Goal: Complete application form: Complete application form

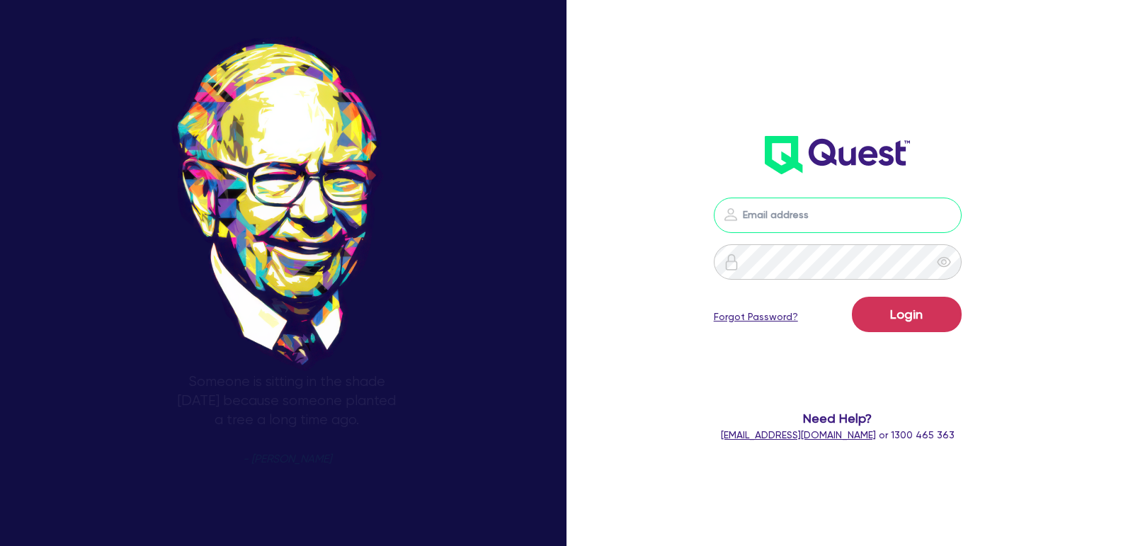
click at [787, 211] on input "email" at bounding box center [838, 215] width 248 height 35
type input "[EMAIL_ADDRESS][PERSON_NAME][DOMAIN_NAME]"
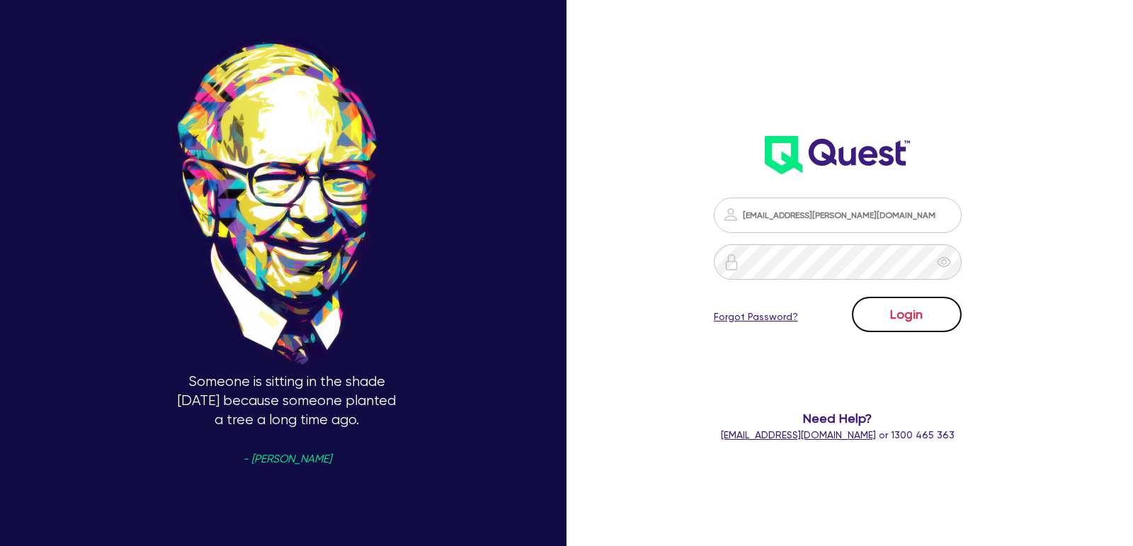
click at [919, 330] on button "Login" at bounding box center [907, 314] width 110 height 35
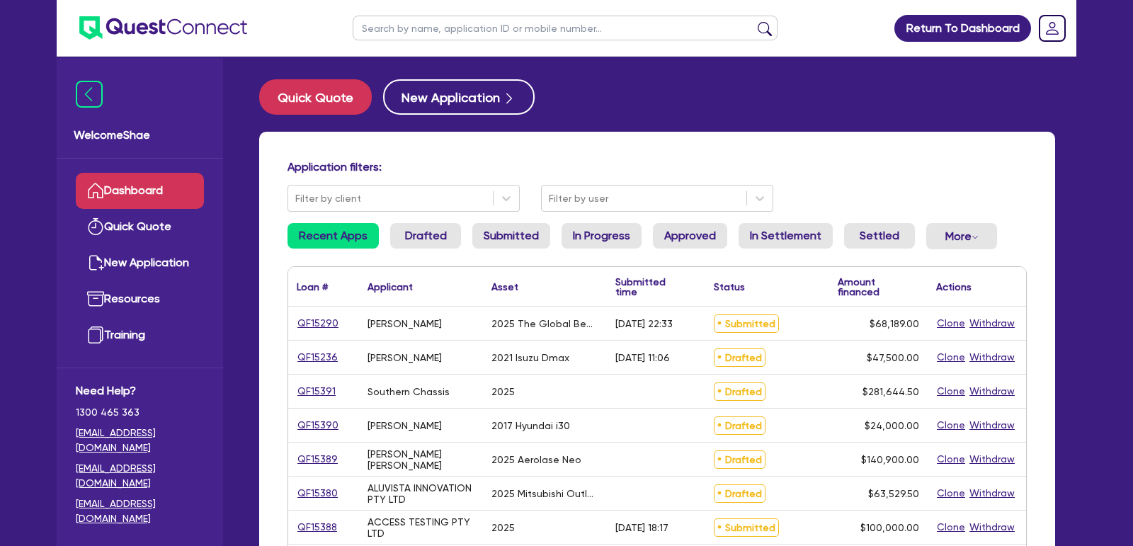
click at [452, 28] on input "text" at bounding box center [565, 28] width 425 height 25
paste input "[PERSON_NAME]"
type input "[PERSON_NAME]"
click at [754, 21] on button "submit" at bounding box center [765, 31] width 23 height 20
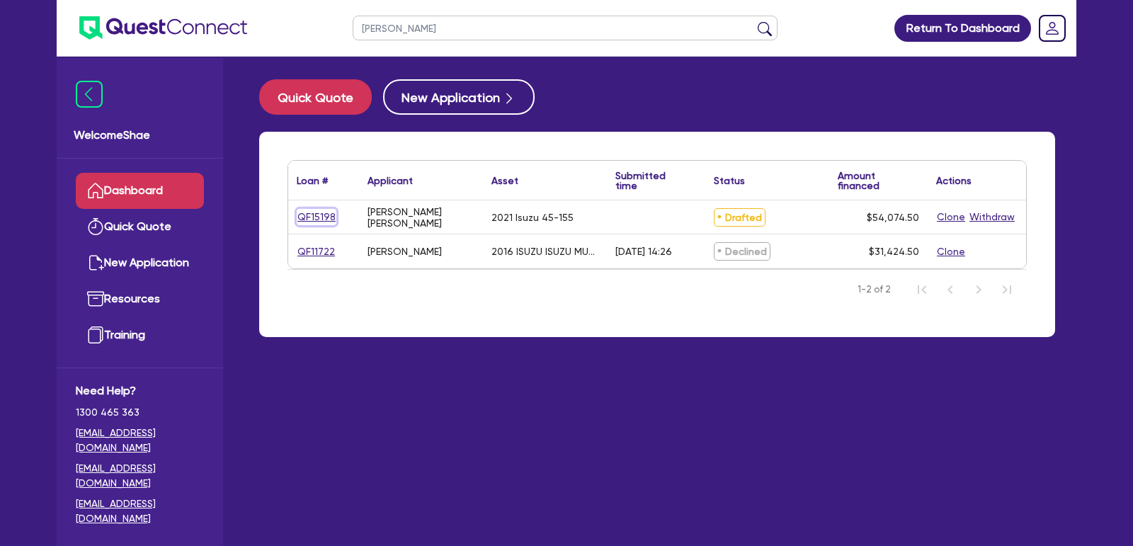
click at [310, 217] on link "QF15198" at bounding box center [317, 217] width 40 height 16
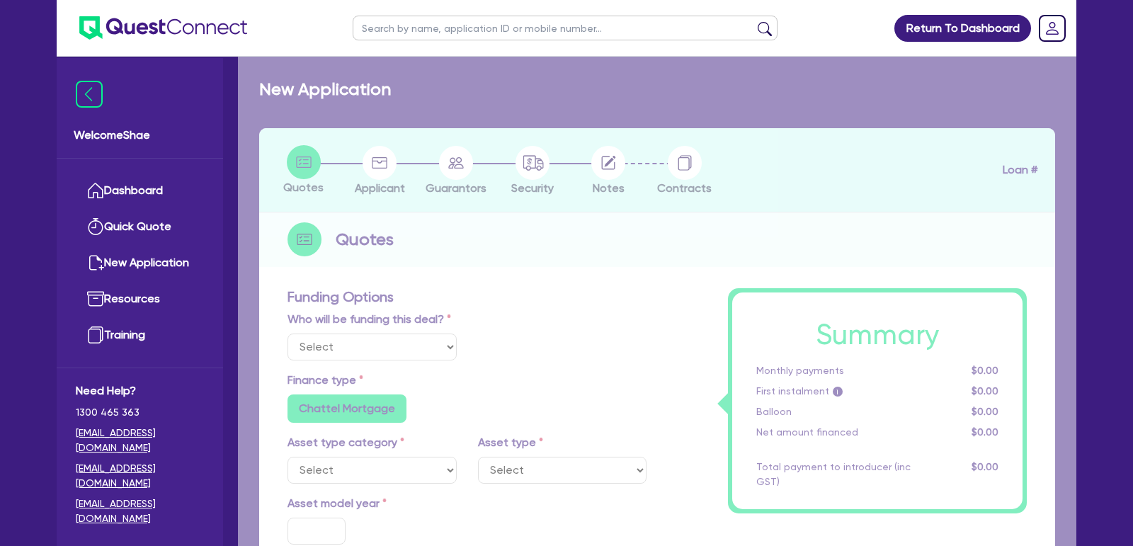
select select "CARS_AND_LIGHT_TRUCKS"
type input "2021"
radio input "false"
radio input "true"
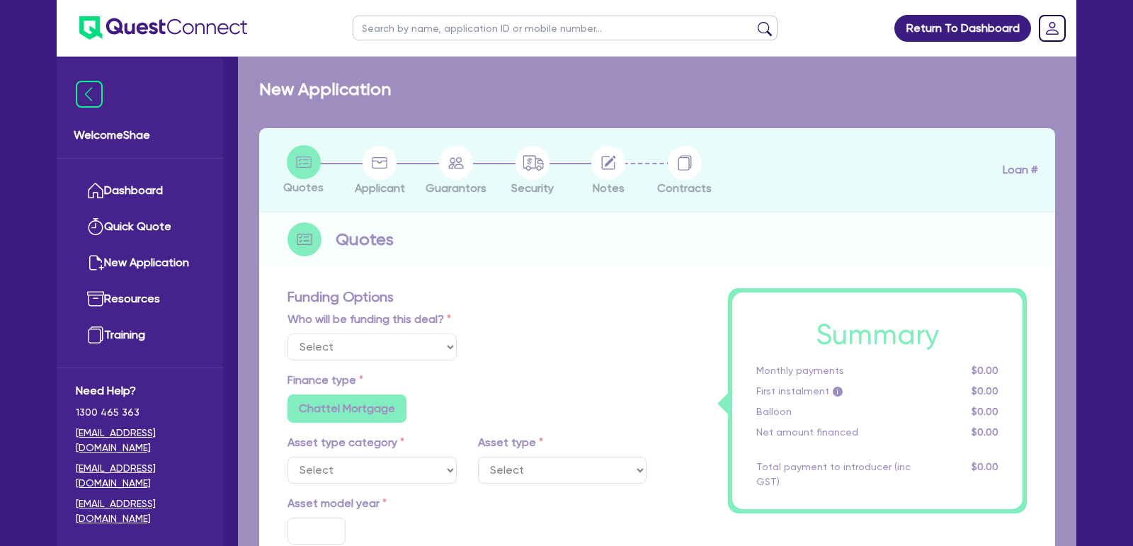
radio input "true"
type input "51,000"
type input "35"
type input "17,850"
type input "9.88"
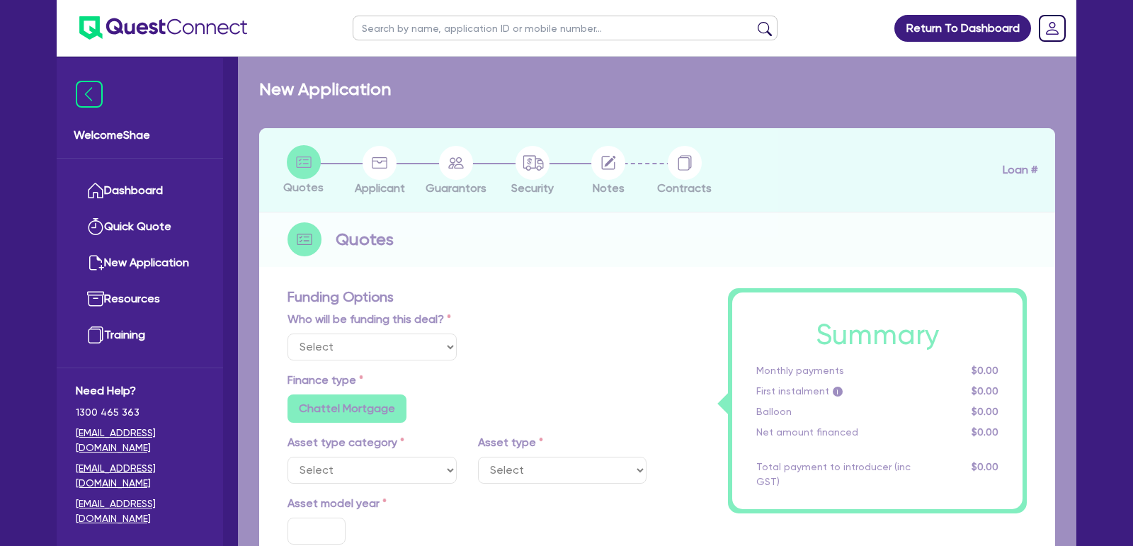
radio input "false"
type input "2,200"
radio input "true"
select select "PASSENGER_VEHICLES"
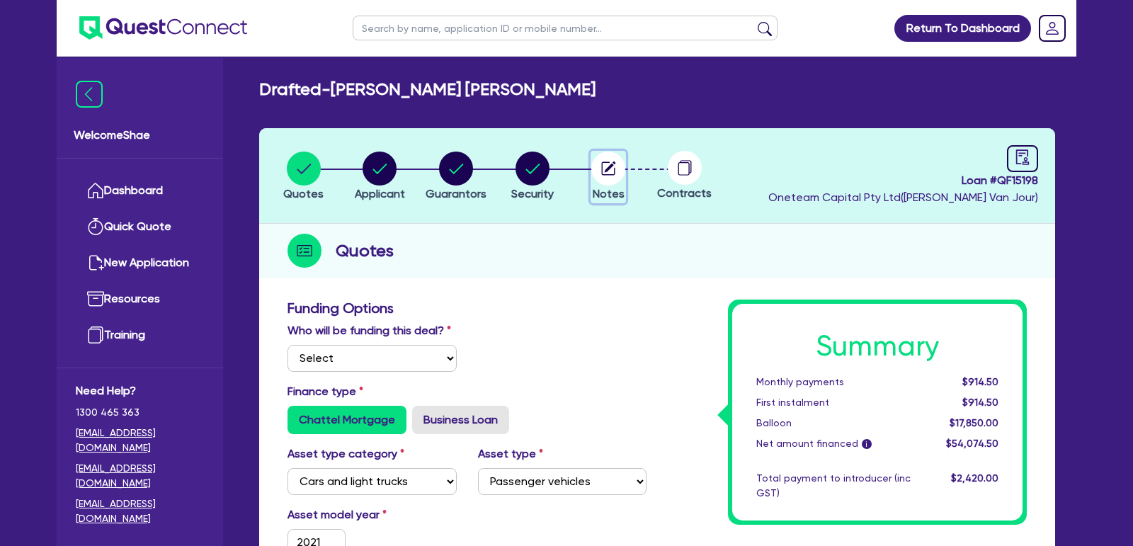
click at [610, 168] on icon "button" at bounding box center [610, 166] width 11 height 11
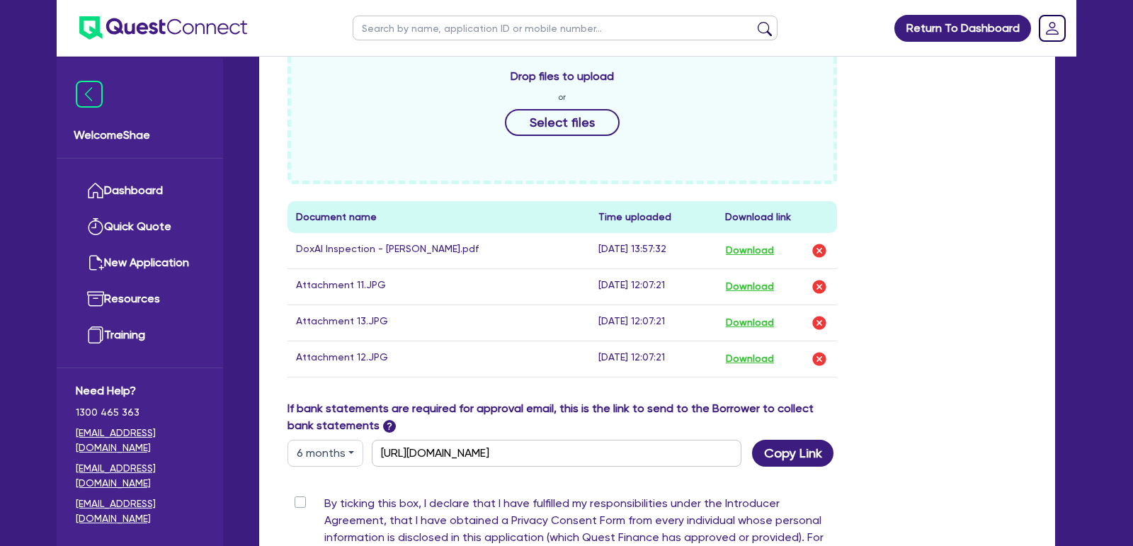
scroll to position [729, 0]
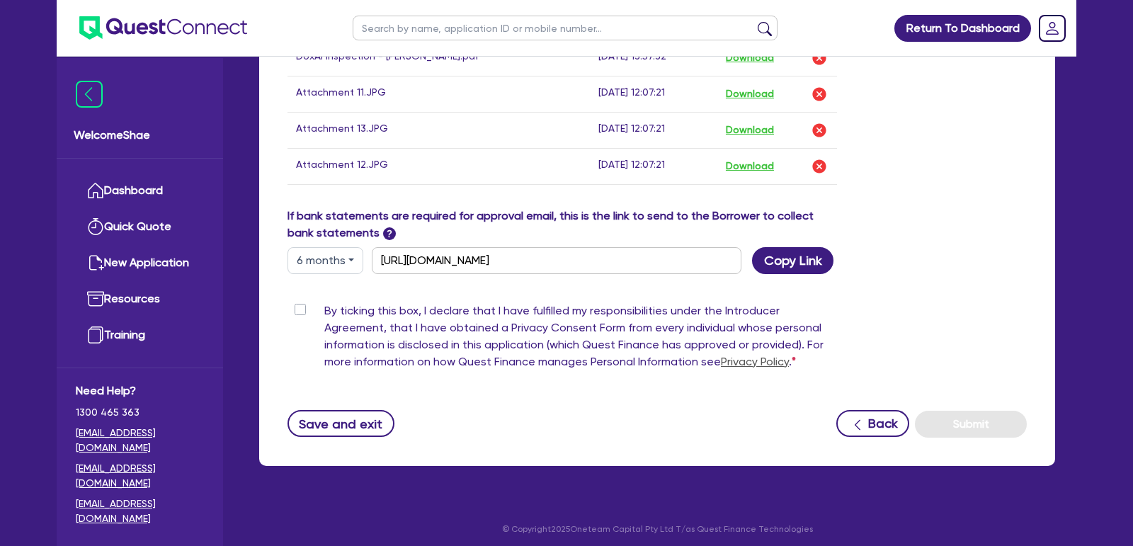
click at [324, 305] on label "By ticking this box, I declare that I have fulfilled my responsibilities under …" at bounding box center [580, 339] width 513 height 74
click at [297, 305] on input "By ticking this box, I declare that I have fulfilled my responsibilities under …" at bounding box center [293, 308] width 11 height 13
checkbox input "true"
click at [987, 414] on button "Submit" at bounding box center [971, 424] width 112 height 27
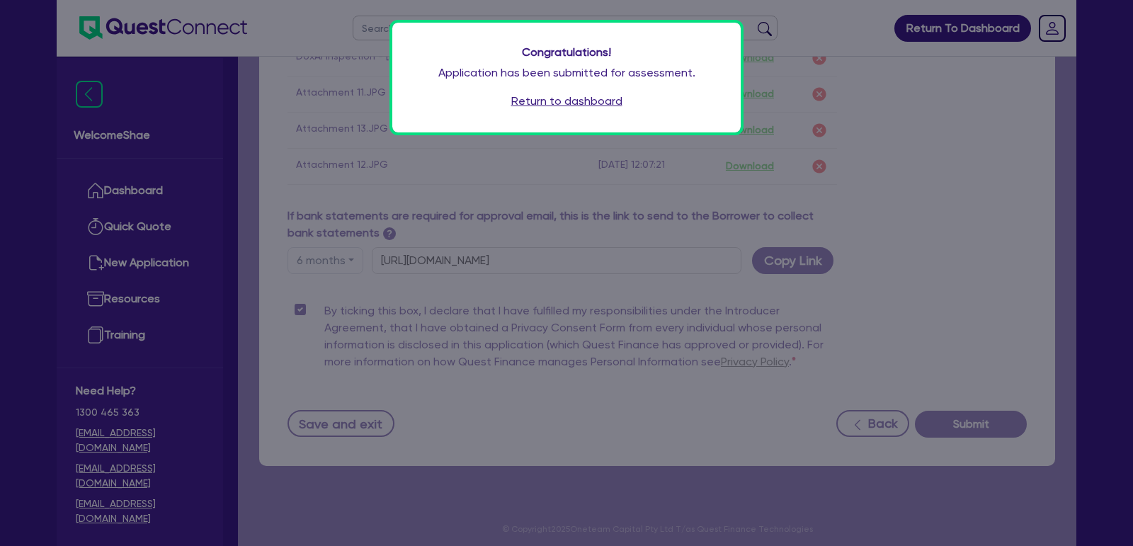
click at [538, 101] on link "Return to dashboard" at bounding box center [566, 101] width 111 height 17
